Goal: Task Accomplishment & Management: Complete application form

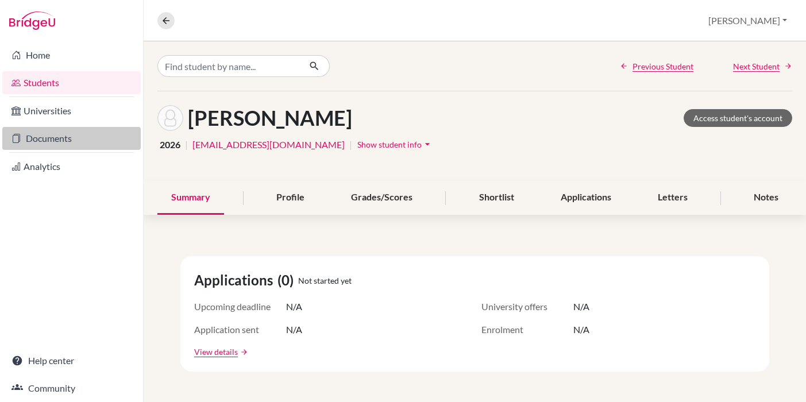
click at [53, 136] on link "Documents" at bounding box center [71, 138] width 138 height 23
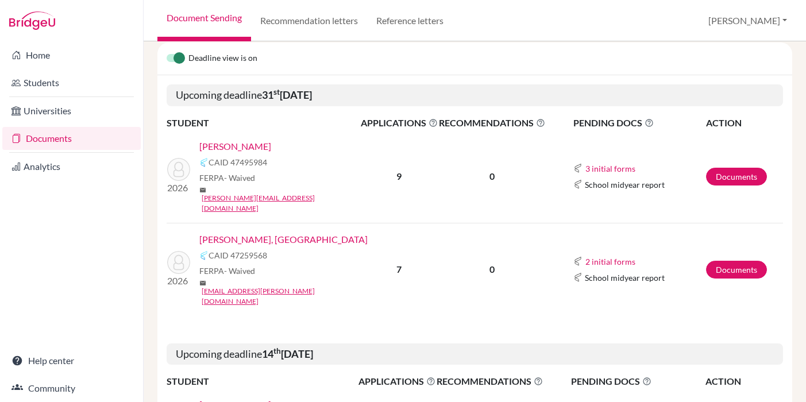
scroll to position [125, 0]
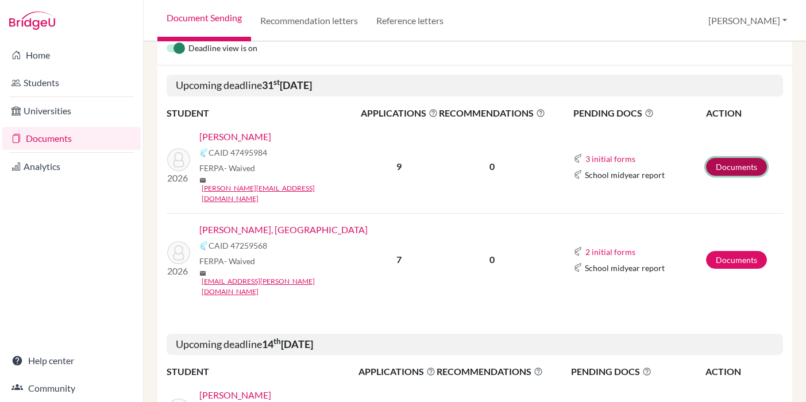
click at [722, 158] on link "Documents" at bounding box center [736, 167] width 61 height 18
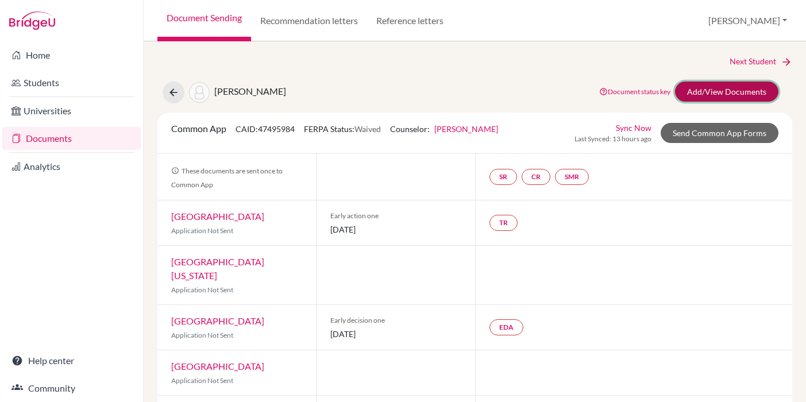
click at [749, 92] on link "Add/View Documents" at bounding box center [726, 92] width 103 height 20
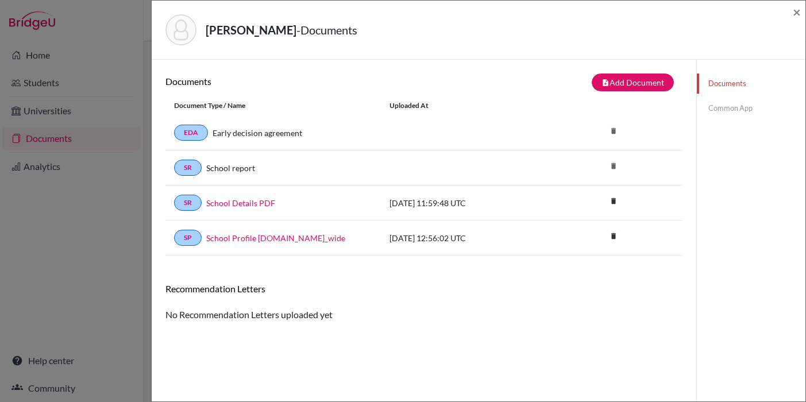
click at [728, 113] on link "Common App" at bounding box center [751, 108] width 109 height 20
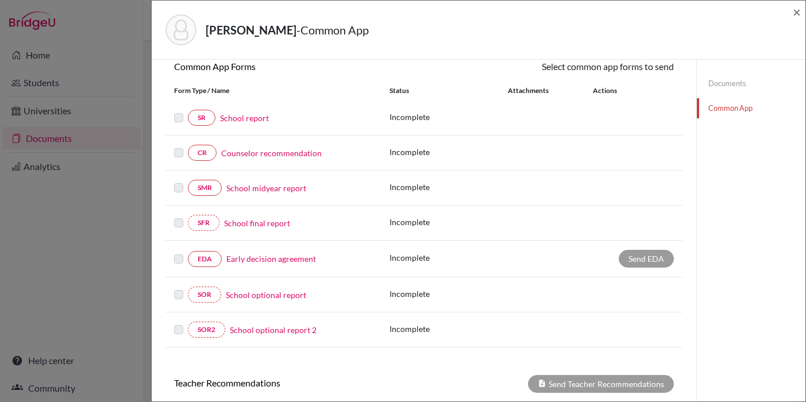
scroll to position [115, 0]
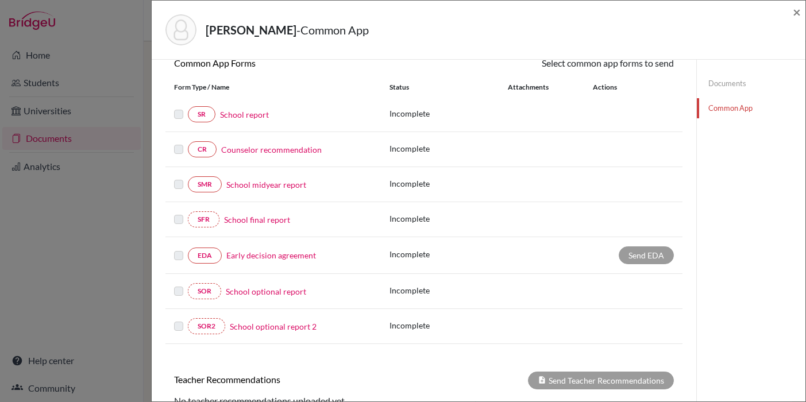
click at [249, 107] on div "SR School report" at bounding box center [273, 114] width 198 height 16
click at [249, 115] on link "School report" at bounding box center [244, 115] width 49 height 12
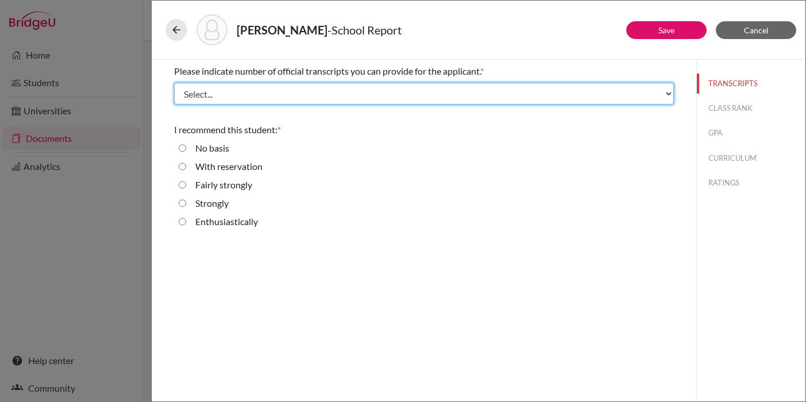
click at [250, 101] on select "Select... 1 2 3 4" at bounding box center [424, 94] width 500 height 22
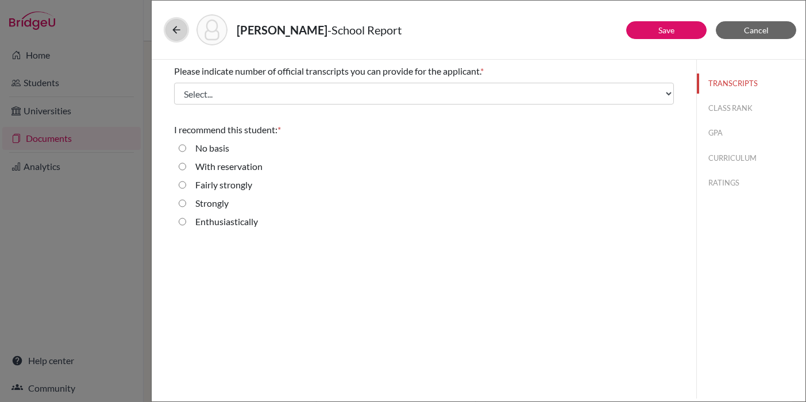
click at [184, 34] on button at bounding box center [176, 30] width 22 height 22
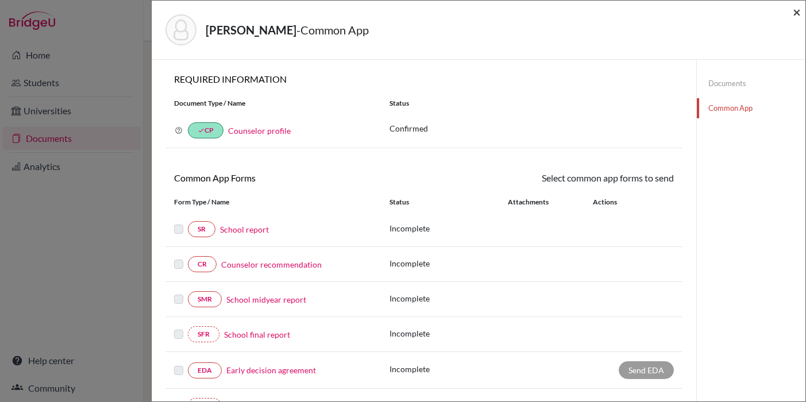
click at [799, 13] on span "×" at bounding box center [797, 11] width 8 height 17
